Goal: Transaction & Acquisition: Obtain resource

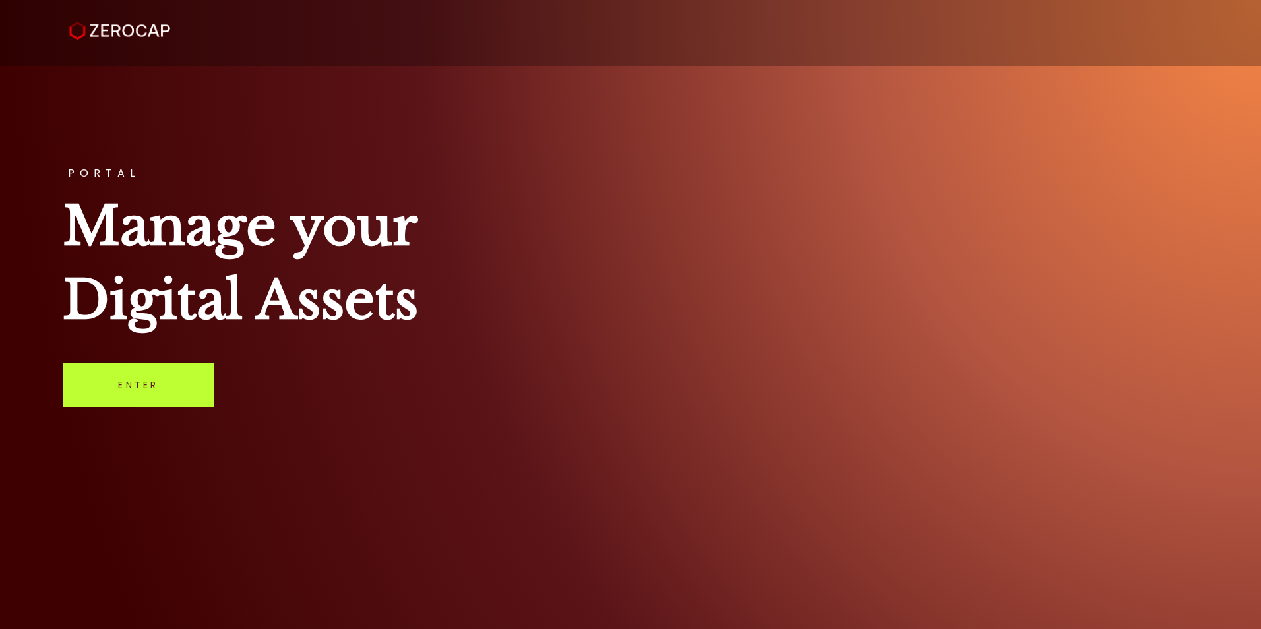
click at [202, 390] on link "Enter" at bounding box center [138, 385] width 151 height 44
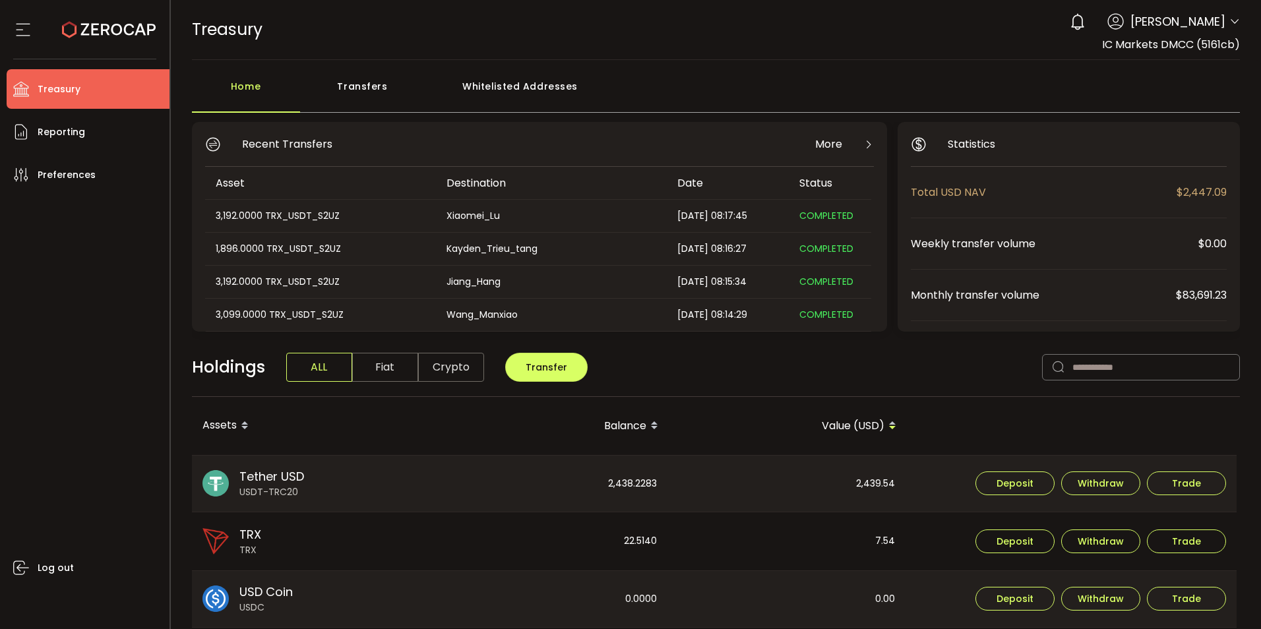
click at [362, 91] on div "Transfers" at bounding box center [362, 93] width 125 height 40
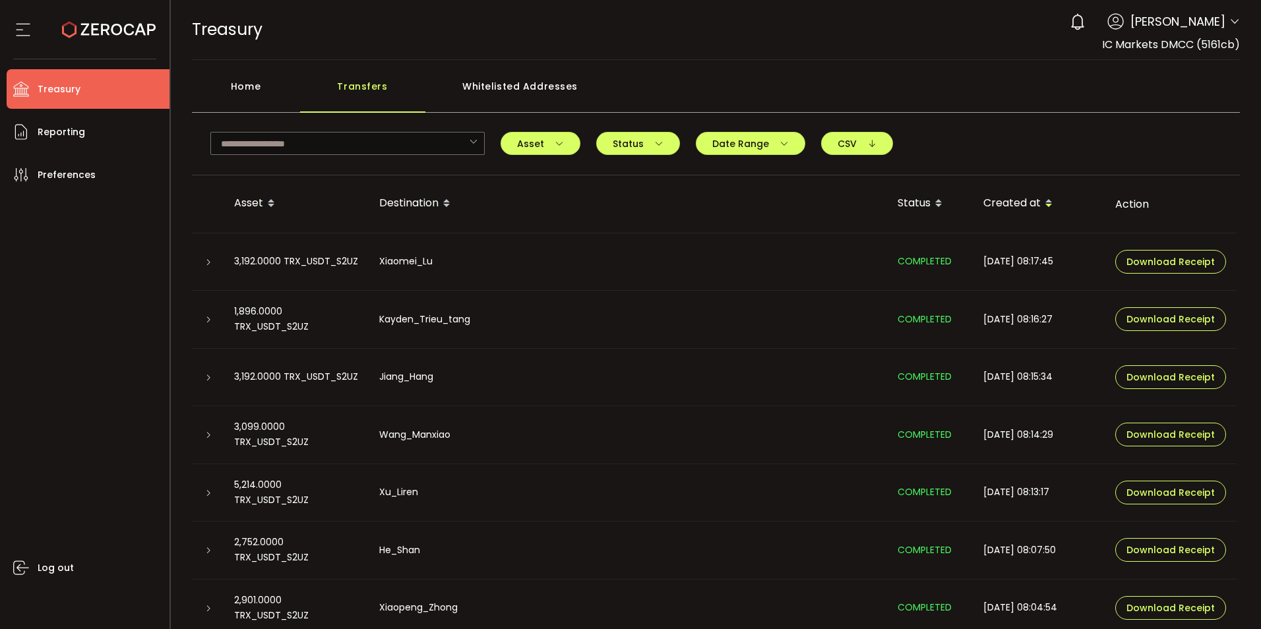
click at [276, 95] on div "Home" at bounding box center [246, 93] width 108 height 40
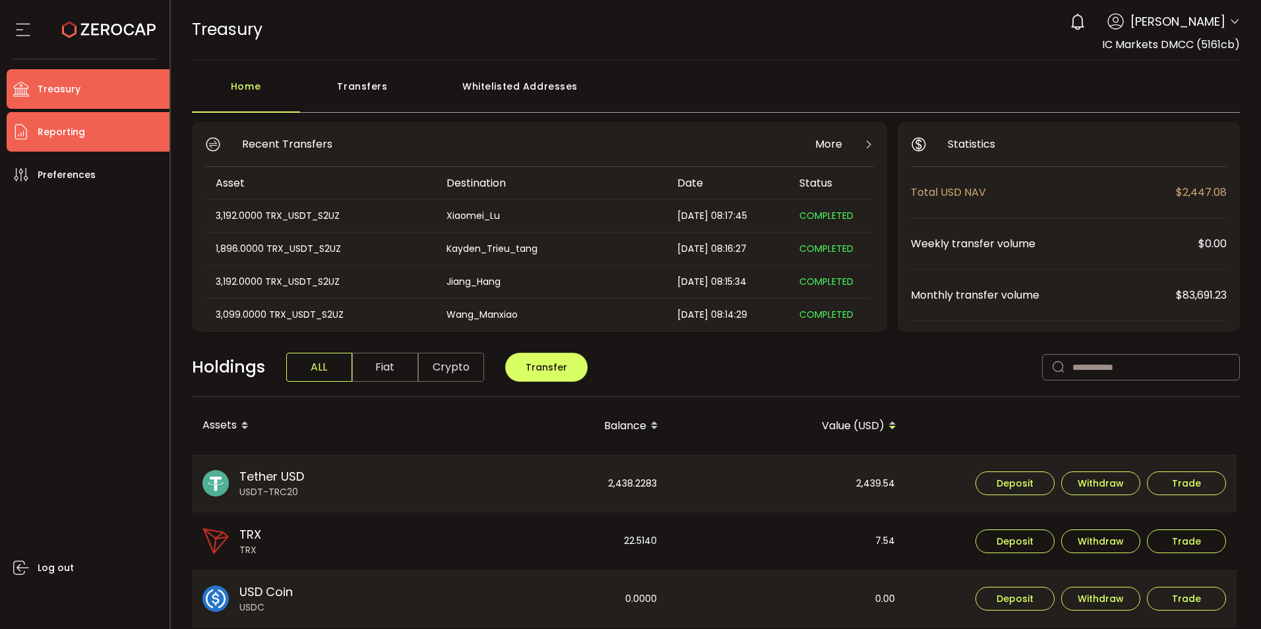
click at [108, 135] on li "Reporting" at bounding box center [88, 132] width 163 height 40
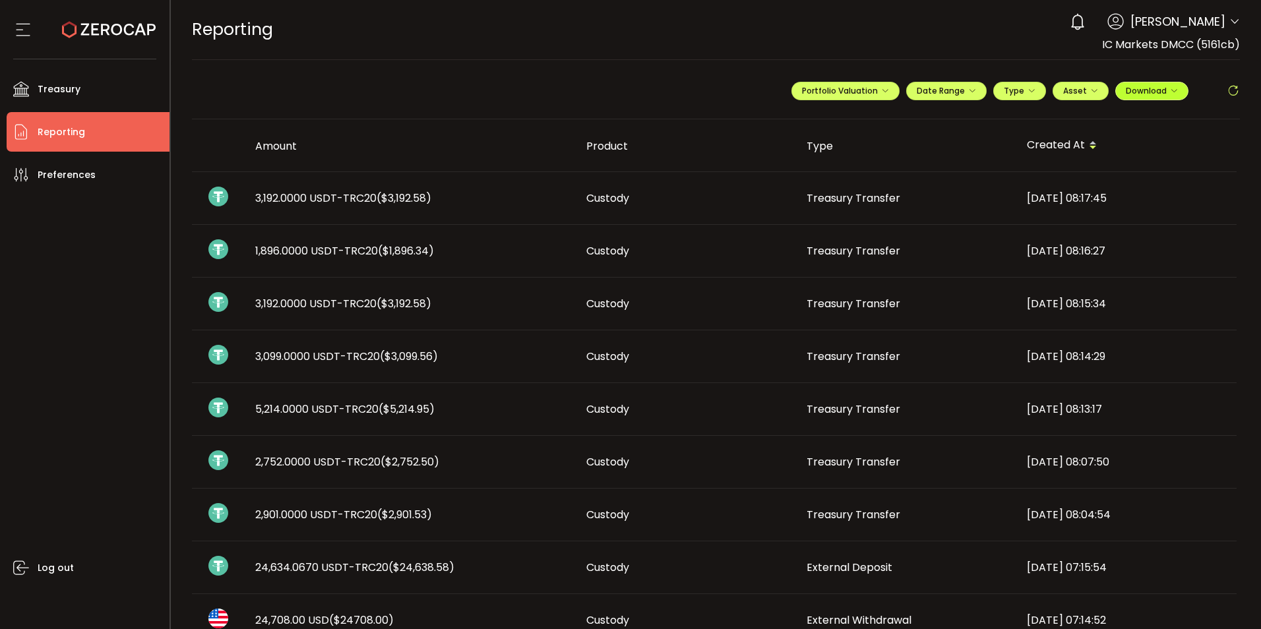
click at [1164, 92] on span "Download" at bounding box center [1152, 90] width 52 height 11
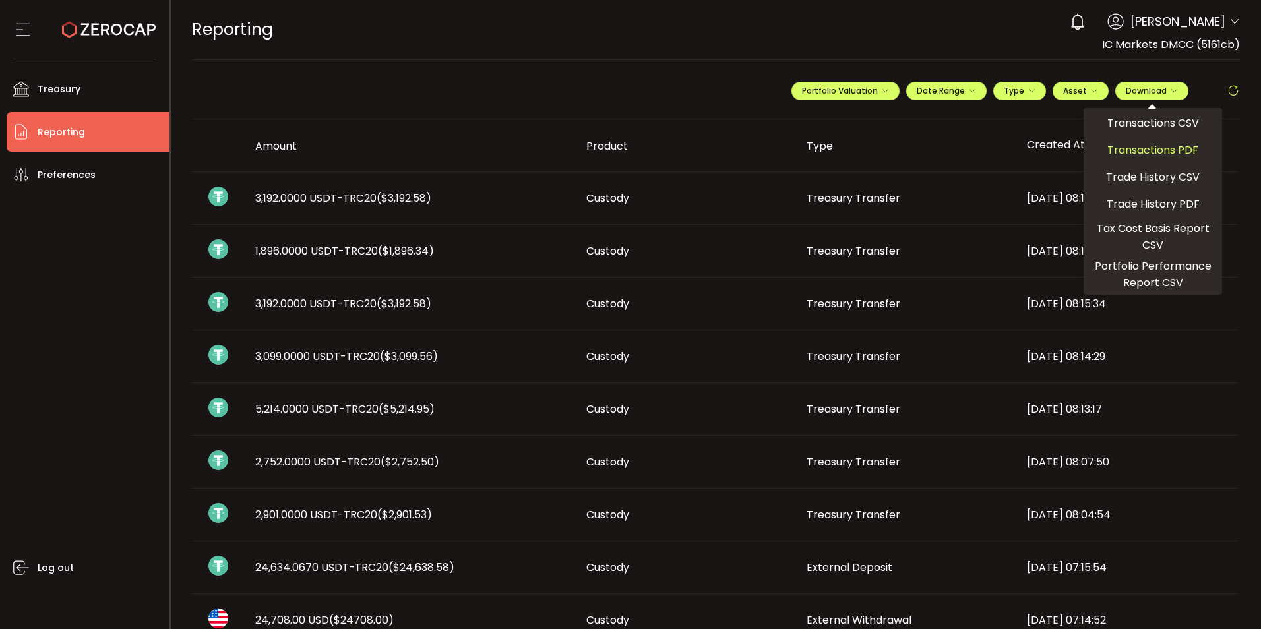
click at [1151, 149] on span "Transactions PDF" at bounding box center [1152, 150] width 91 height 16
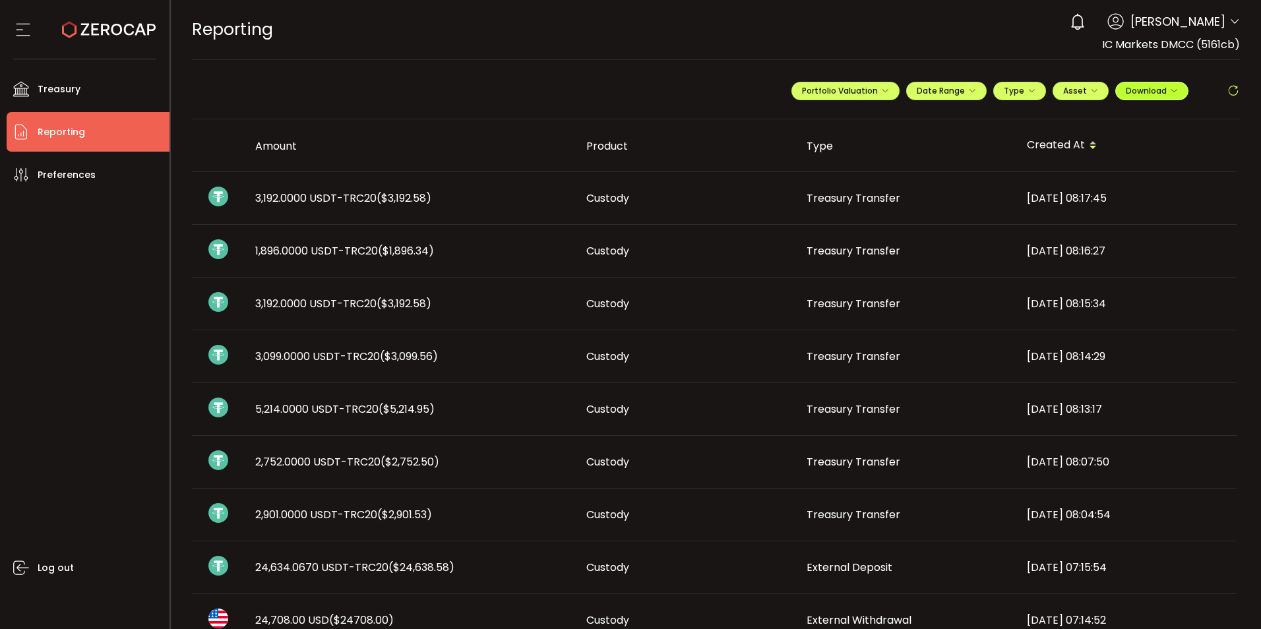
click at [1170, 94] on icon "button" at bounding box center [1174, 91] width 8 height 8
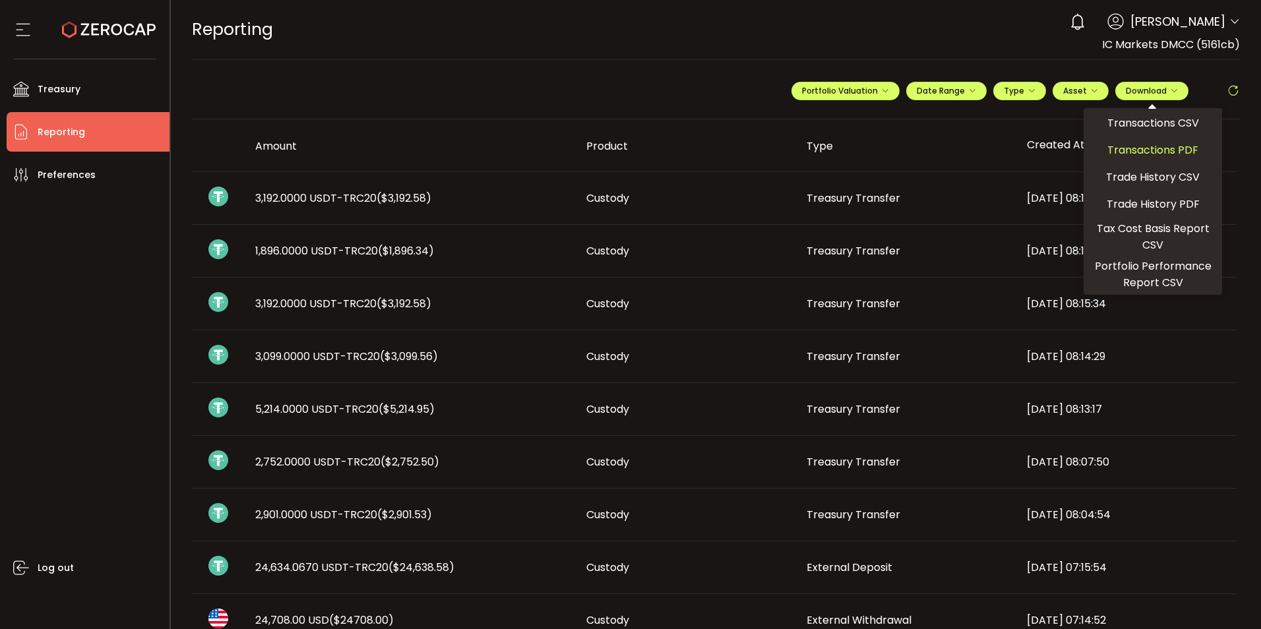
click at [1166, 128] on span "Transactions CSV" at bounding box center [1153, 123] width 92 height 16
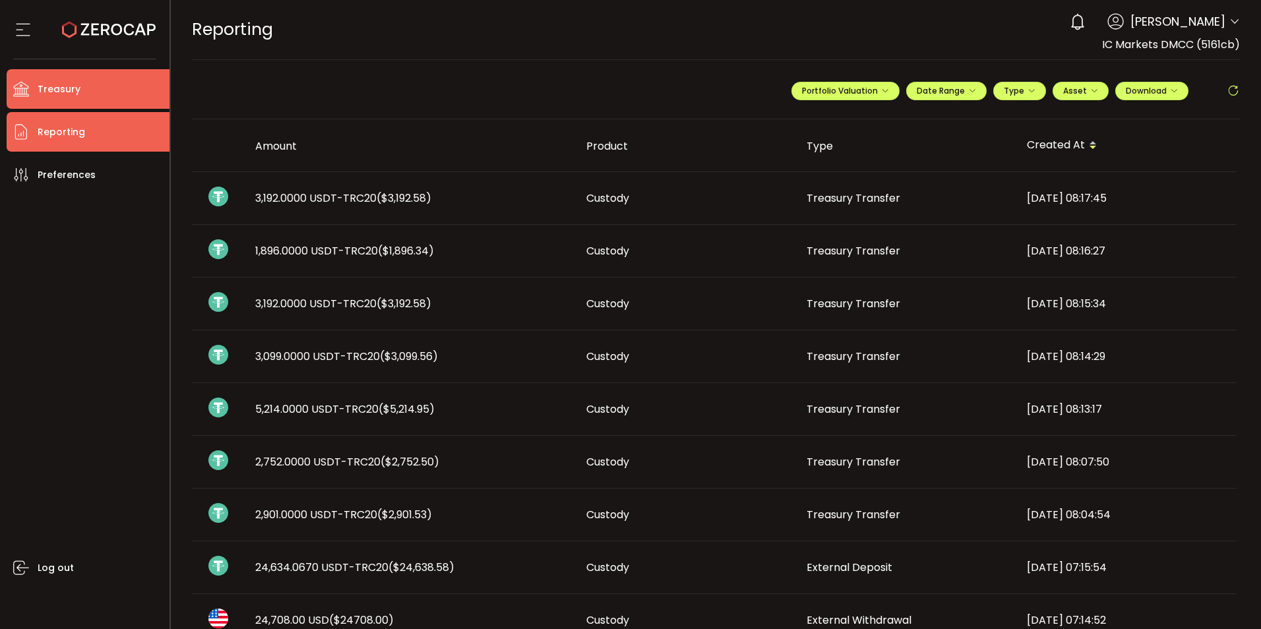
click at [65, 89] on span "Treasury" at bounding box center [59, 89] width 43 height 19
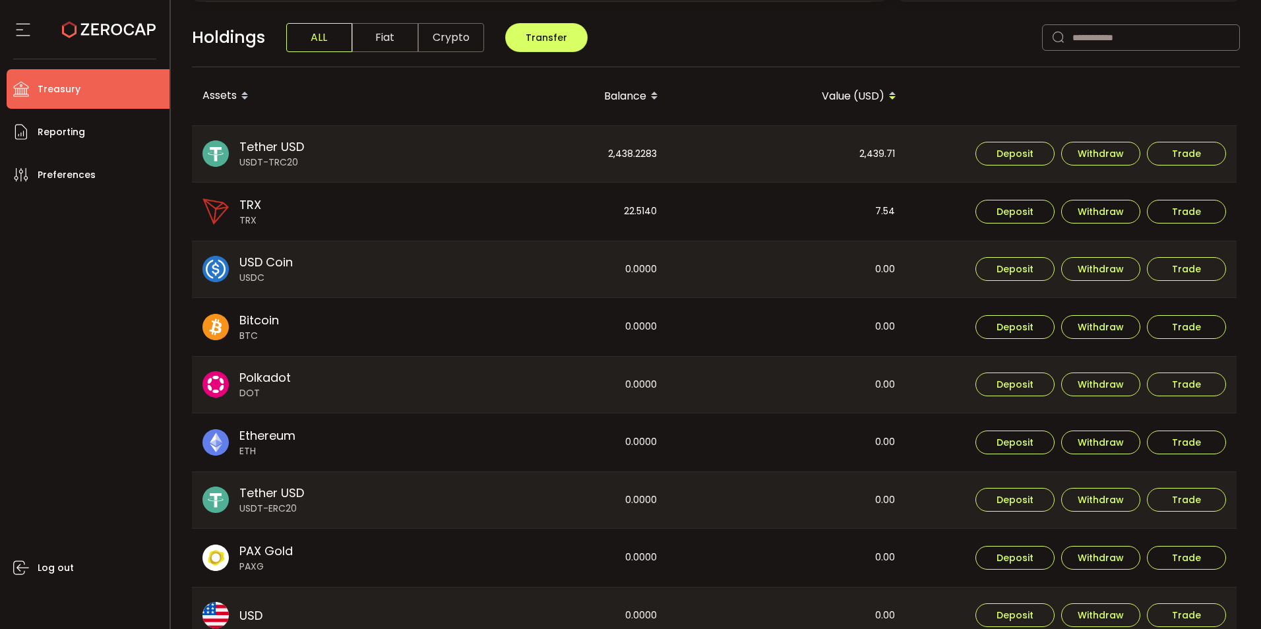
scroll to position [264, 0]
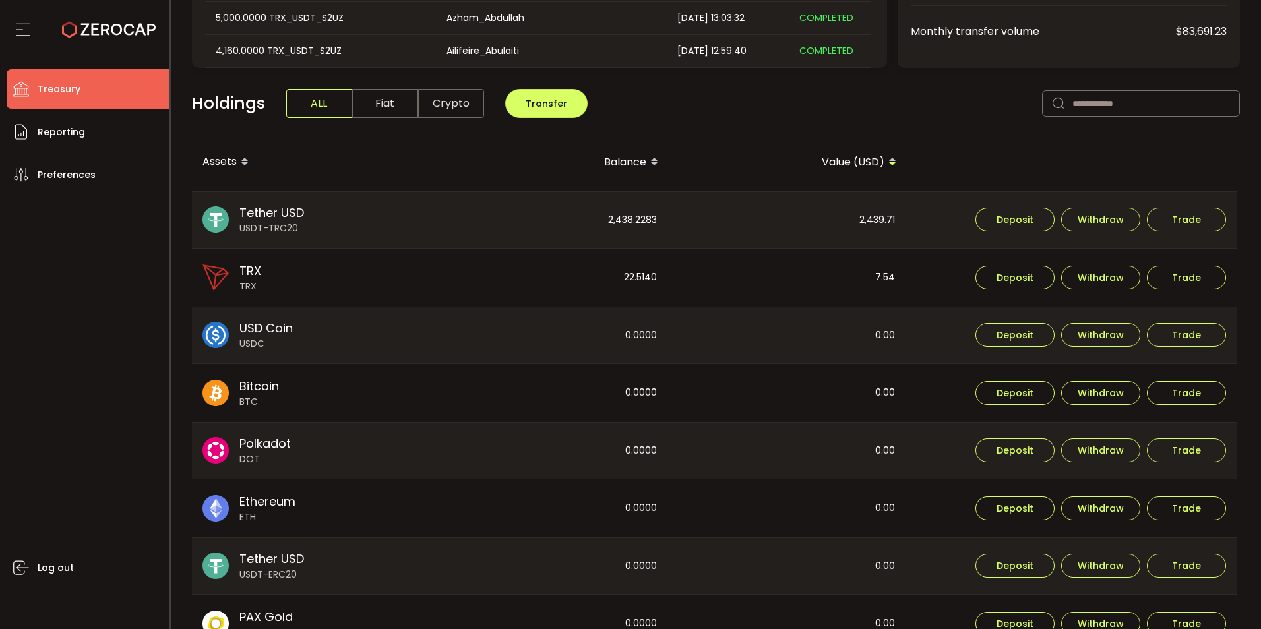
click at [242, 158] on icon at bounding box center [244, 157] width 7 height 7
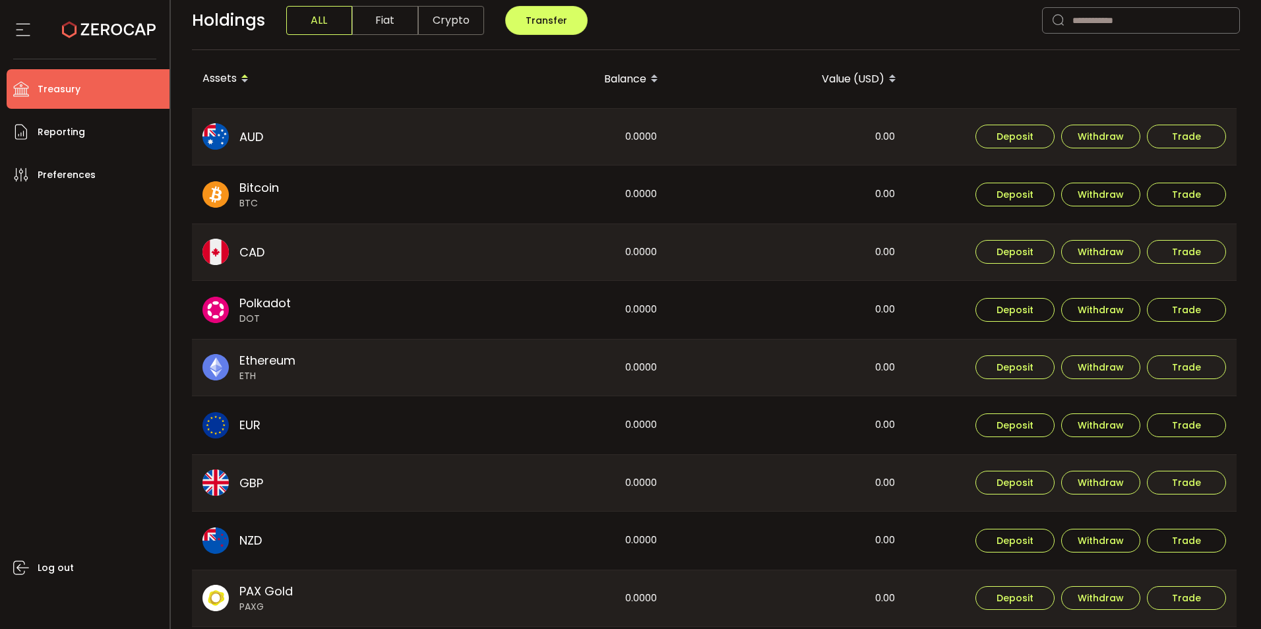
scroll to position [330, 0]
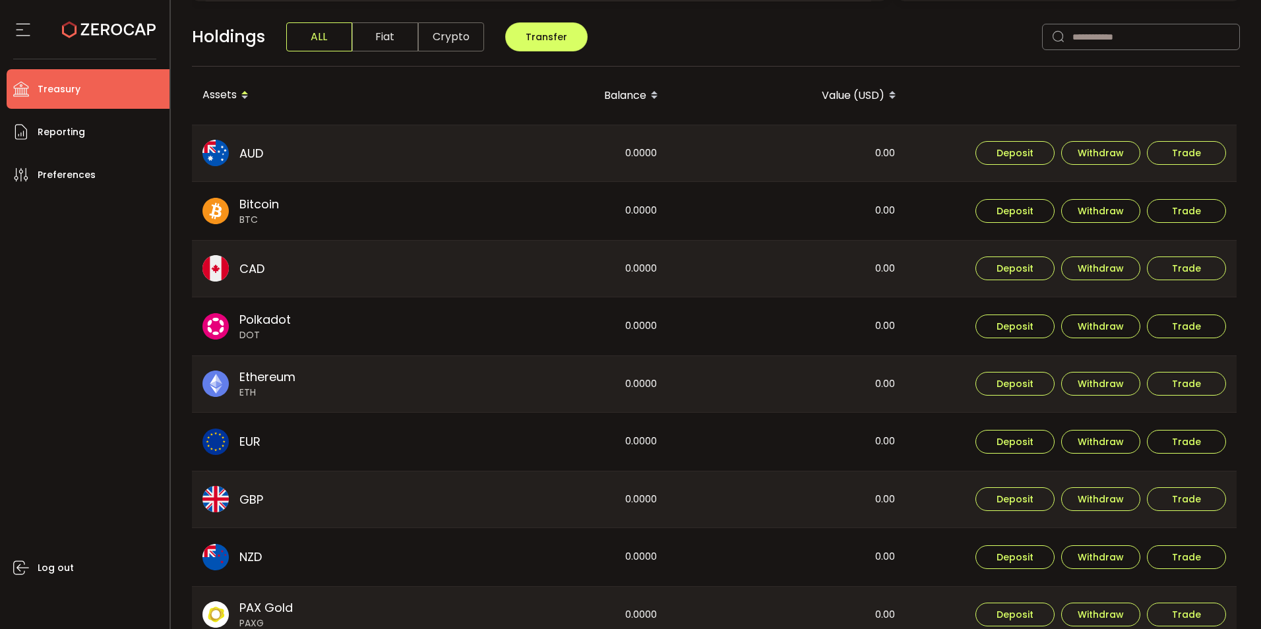
click at [231, 92] on div "Assets" at bounding box center [311, 95] width 239 height 22
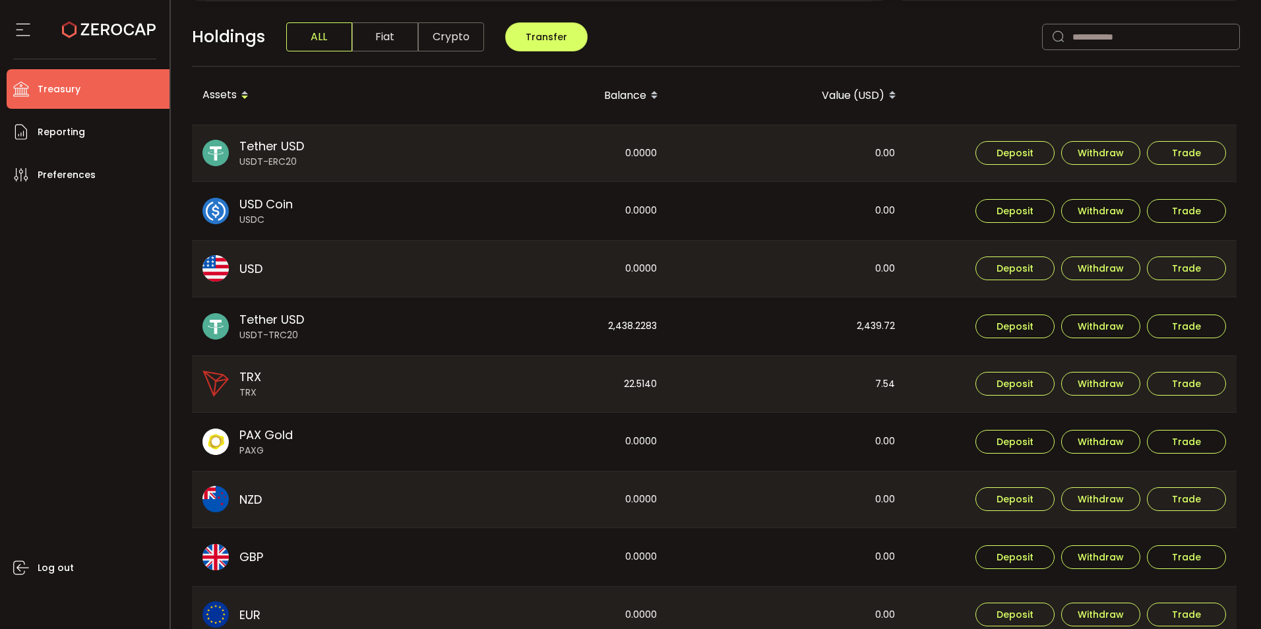
click at [619, 97] on div "Balance" at bounding box center [550, 95] width 238 height 22
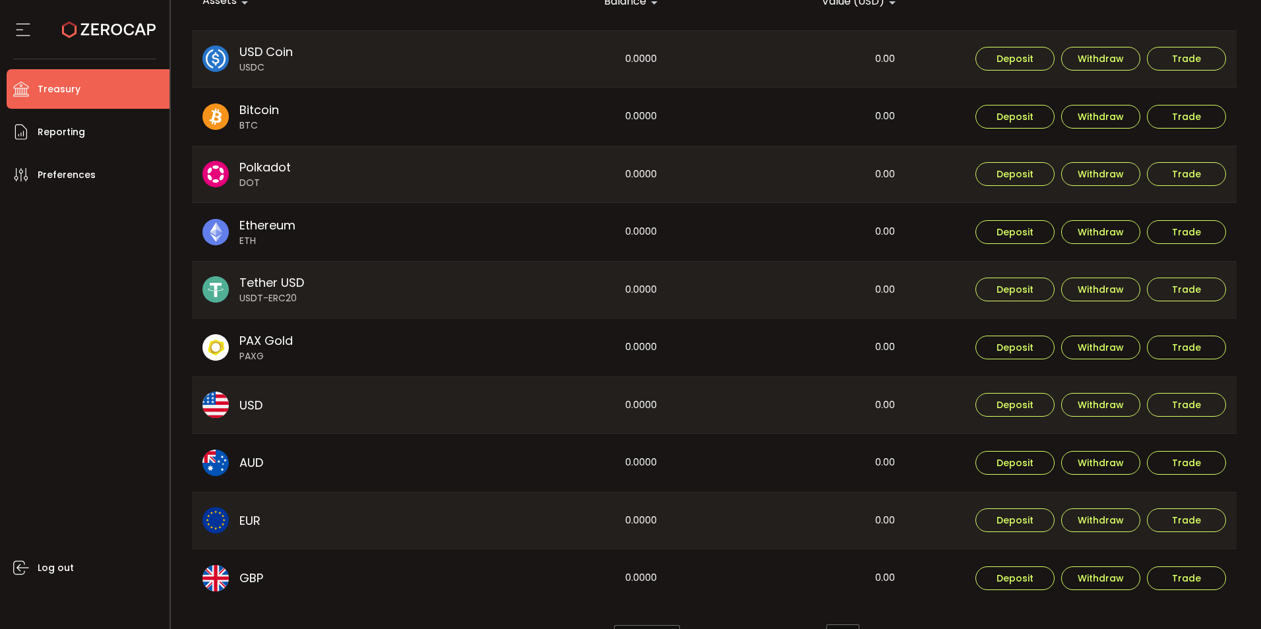
scroll to position [462, 0]
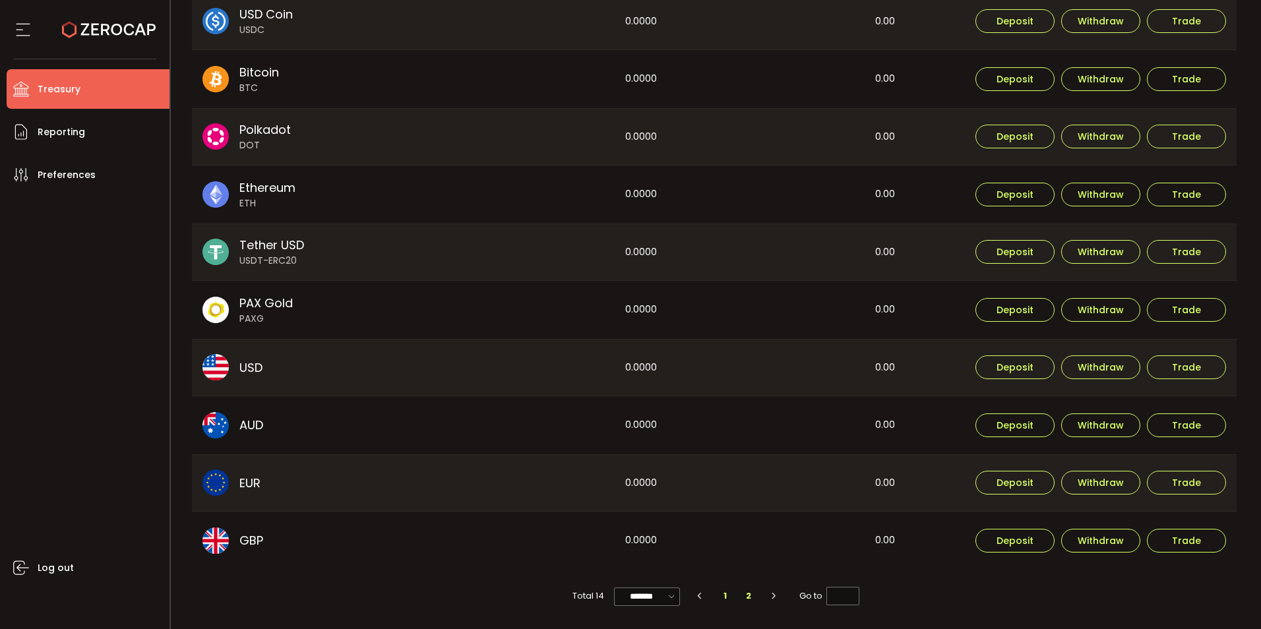
click at [748, 600] on li "2" at bounding box center [749, 596] width 24 height 18
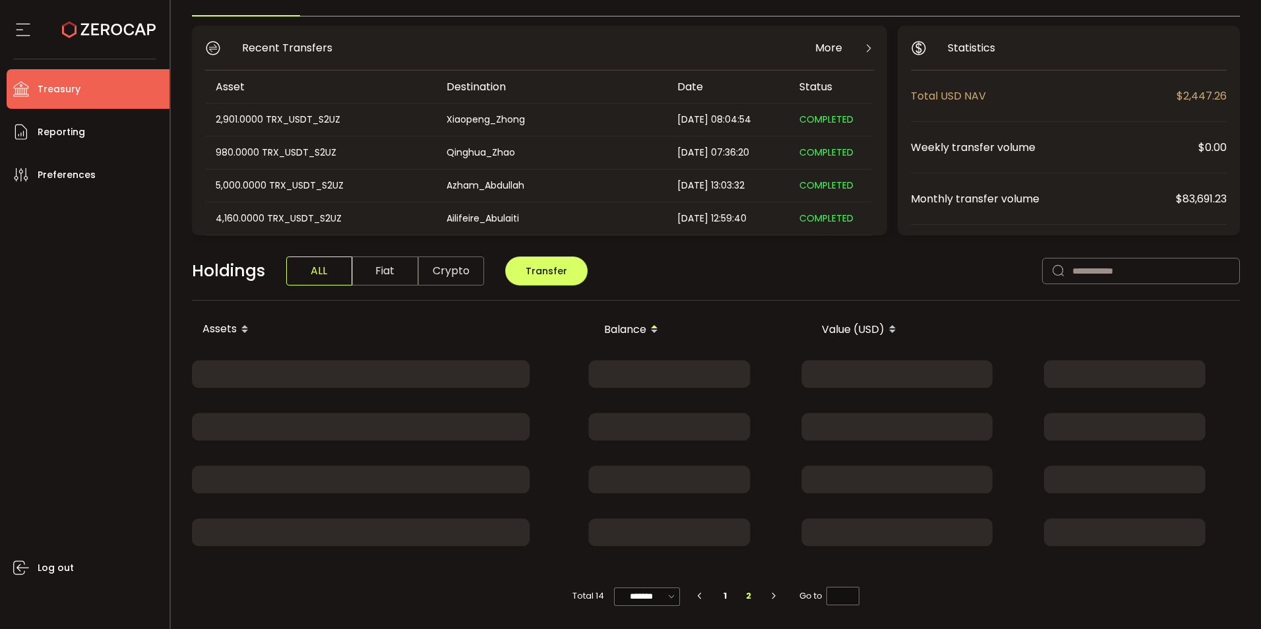
scroll to position [116, 0]
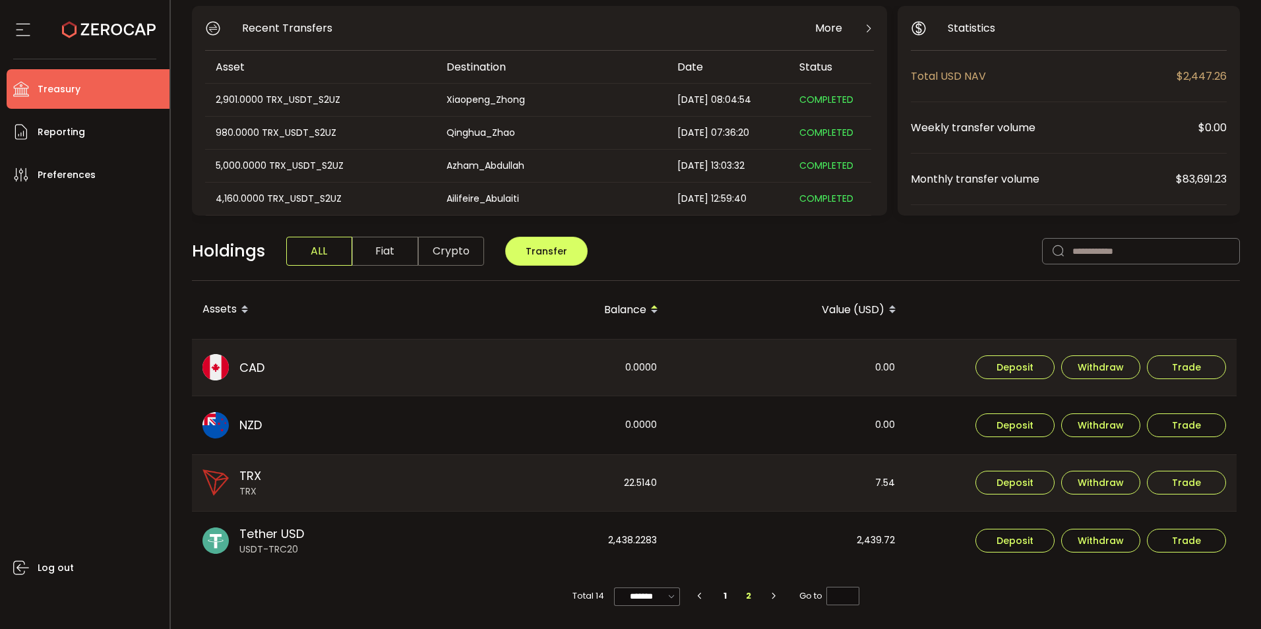
click at [704, 597] on button "button" at bounding box center [702, 596] width 24 height 18
type input "*"
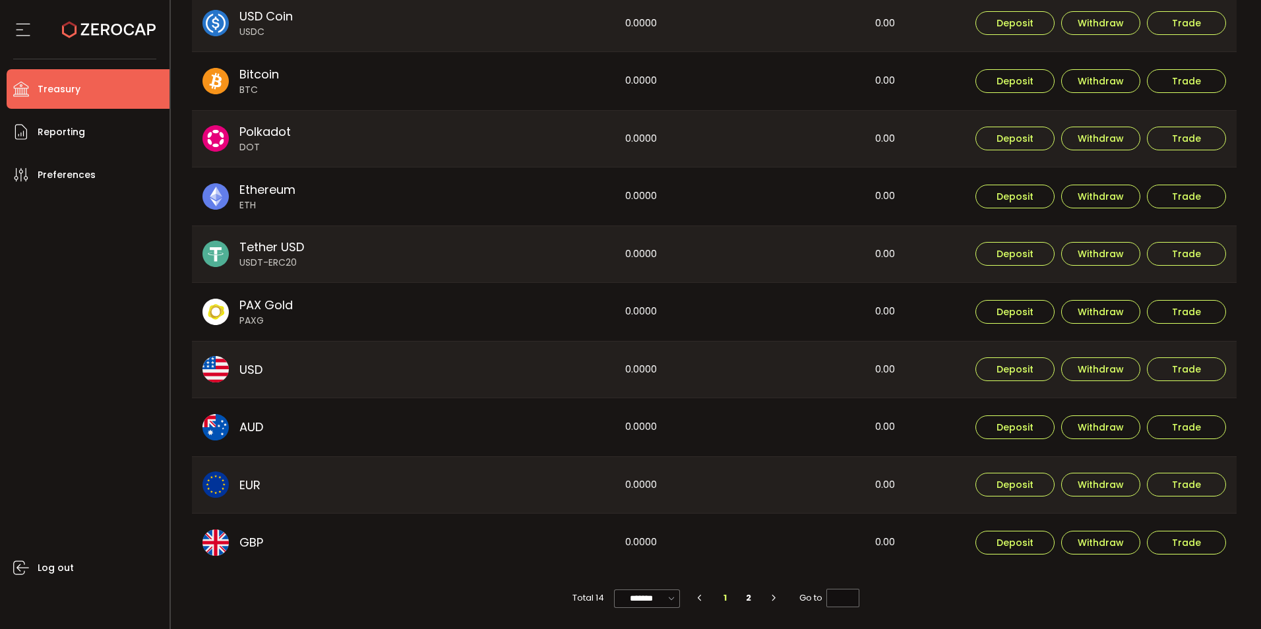
scroll to position [462, 0]
